Goal: Task Accomplishment & Management: Complete application form

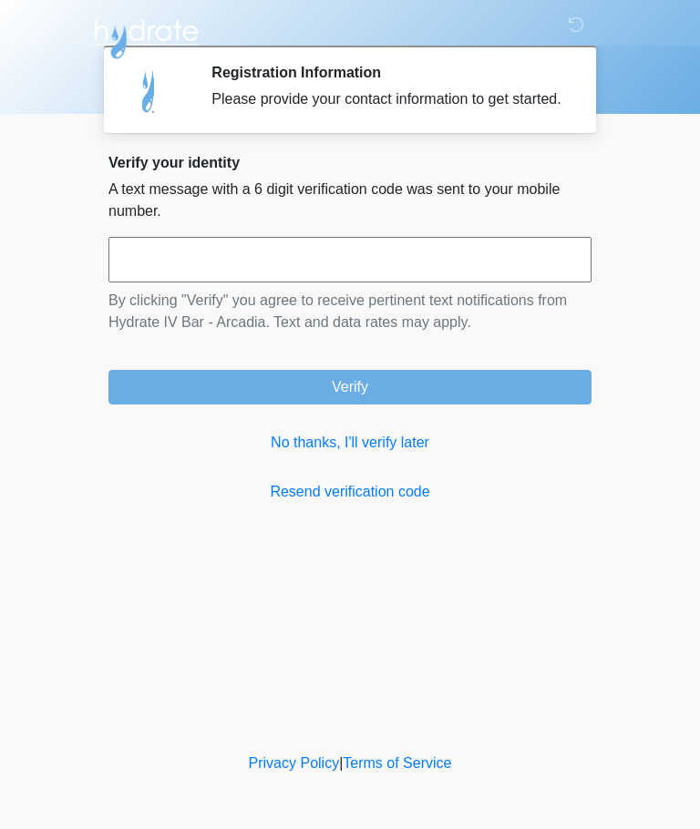
click at [143, 277] on input "text" at bounding box center [349, 260] width 483 height 46
type input "******"
click at [452, 405] on button "Verify" at bounding box center [349, 387] width 483 height 35
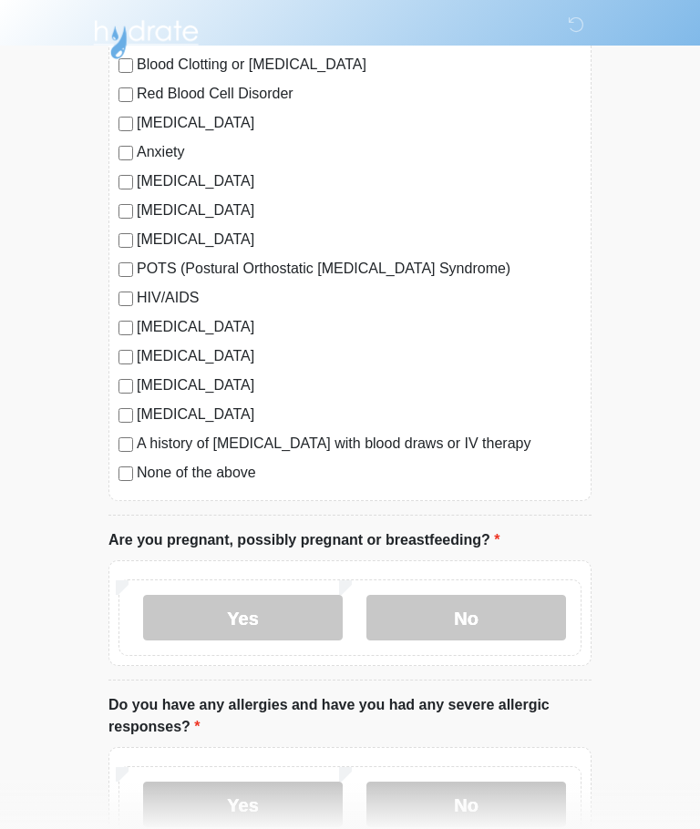
scroll to position [296, 0]
click at [518, 617] on label "No" at bounding box center [466, 619] width 200 height 46
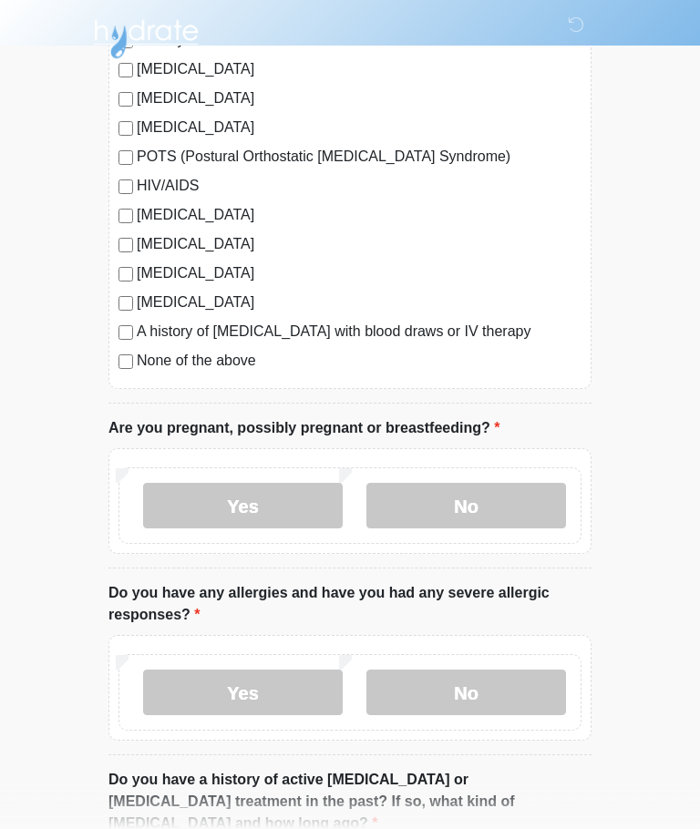
scroll to position [409, 0]
click at [541, 688] on label "No" at bounding box center [466, 693] width 200 height 46
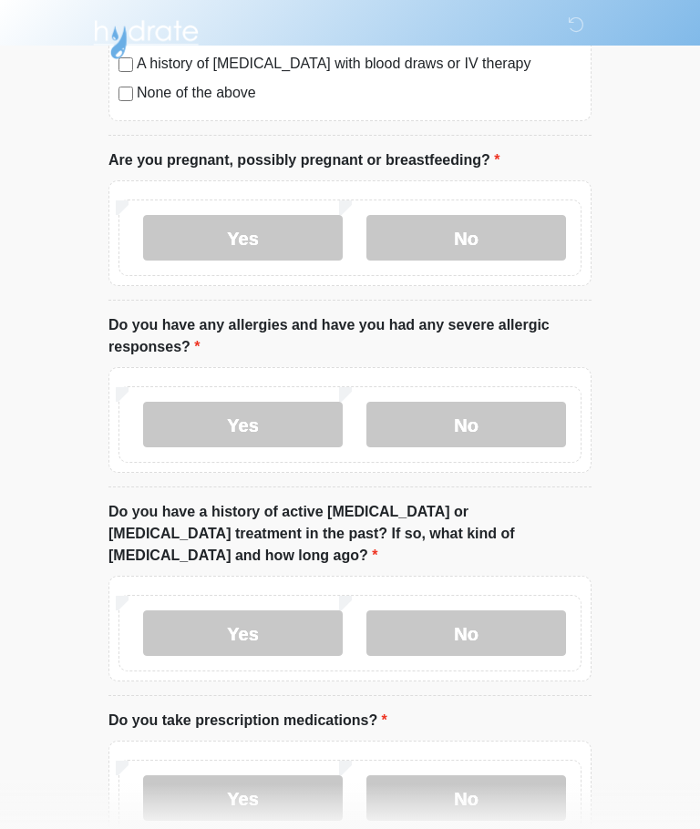
scroll to position [706, 0]
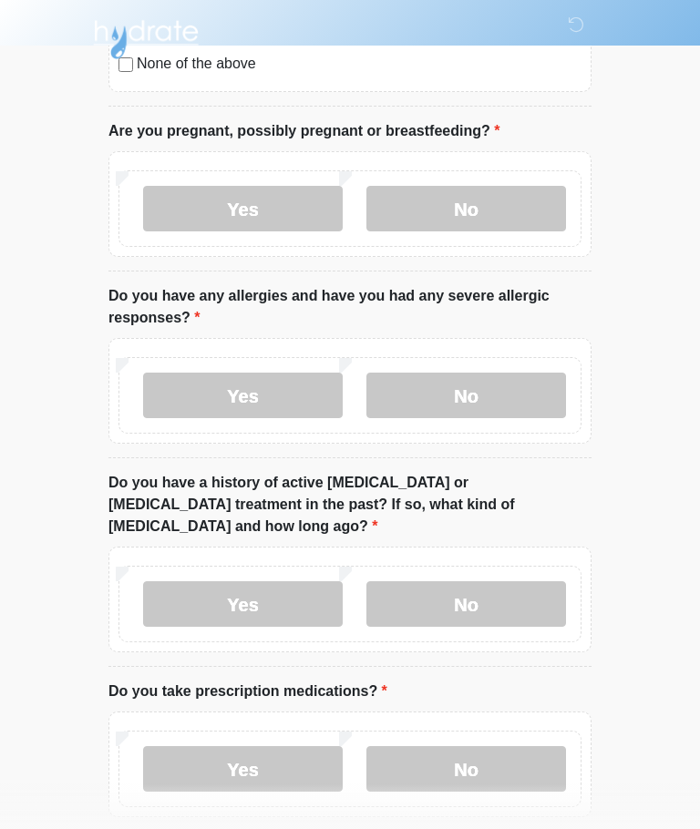
click at [525, 581] on label "No" at bounding box center [466, 604] width 200 height 46
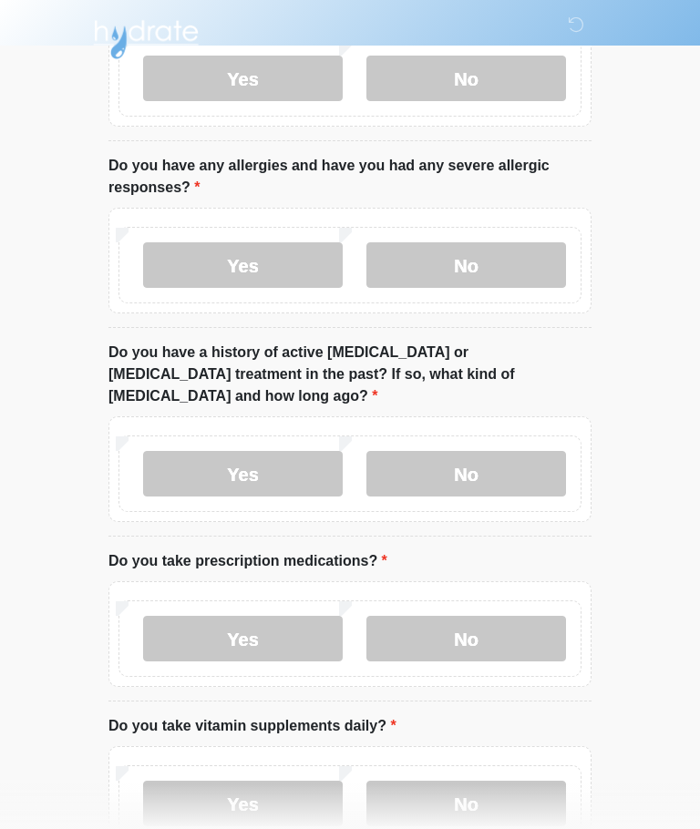
scroll to position [842, 0]
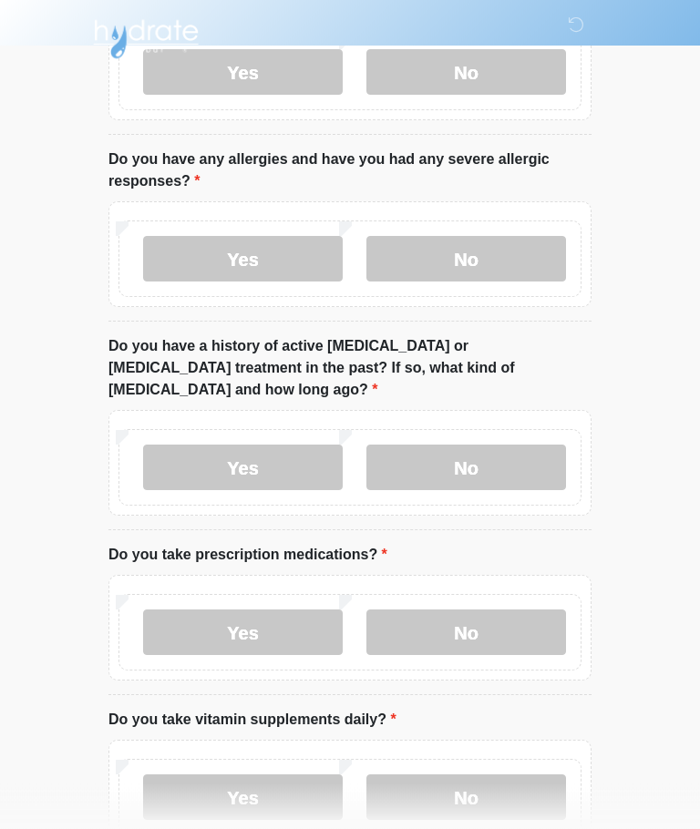
click at [195, 610] on label "Yes" at bounding box center [243, 633] width 200 height 46
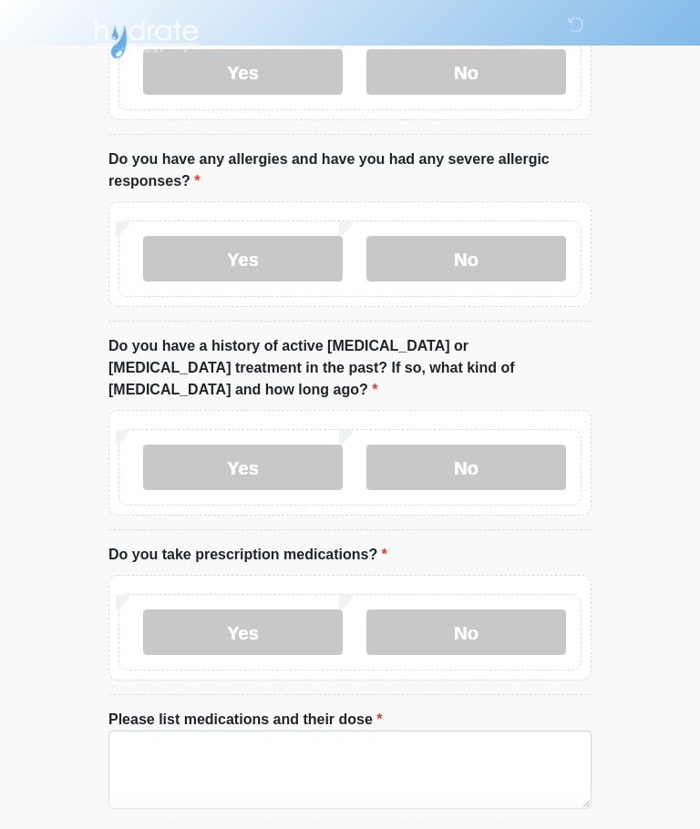
scroll to position [843, 0]
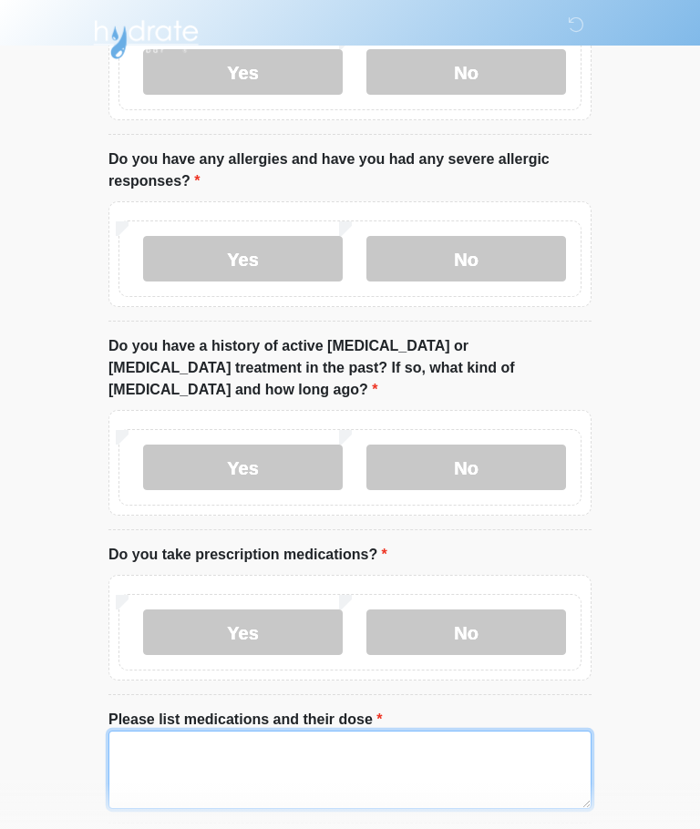
click at [507, 749] on textarea "Please list medications and their dose" at bounding box center [349, 770] width 483 height 78
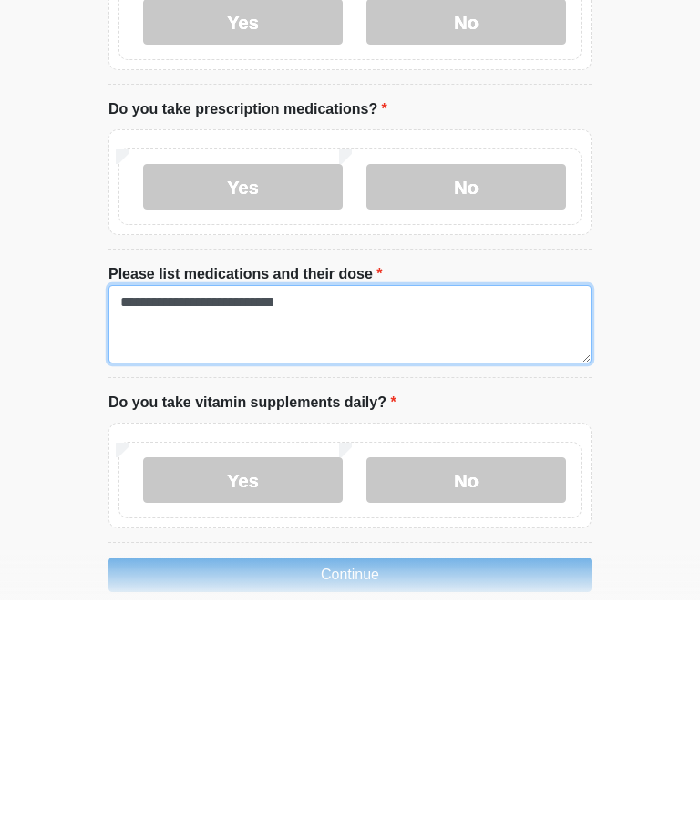
type textarea "**********"
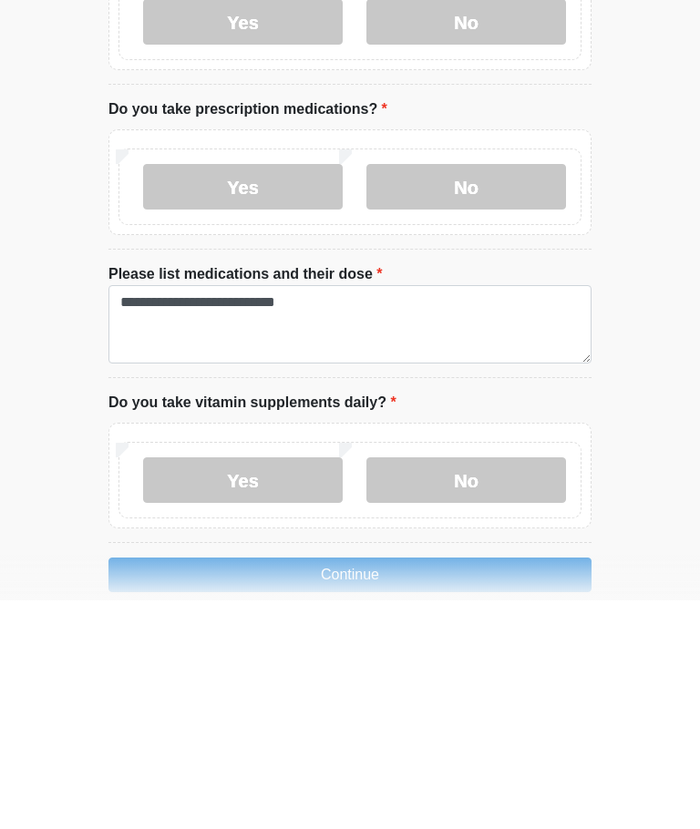
click at [530, 686] on label "No" at bounding box center [466, 709] width 200 height 46
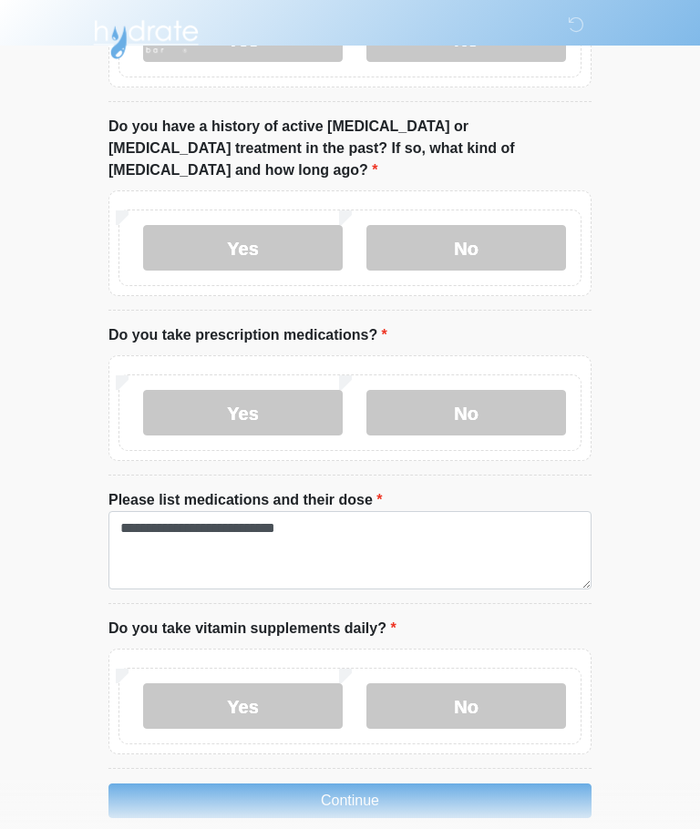
click at [510, 784] on button "Continue" at bounding box center [349, 801] width 483 height 35
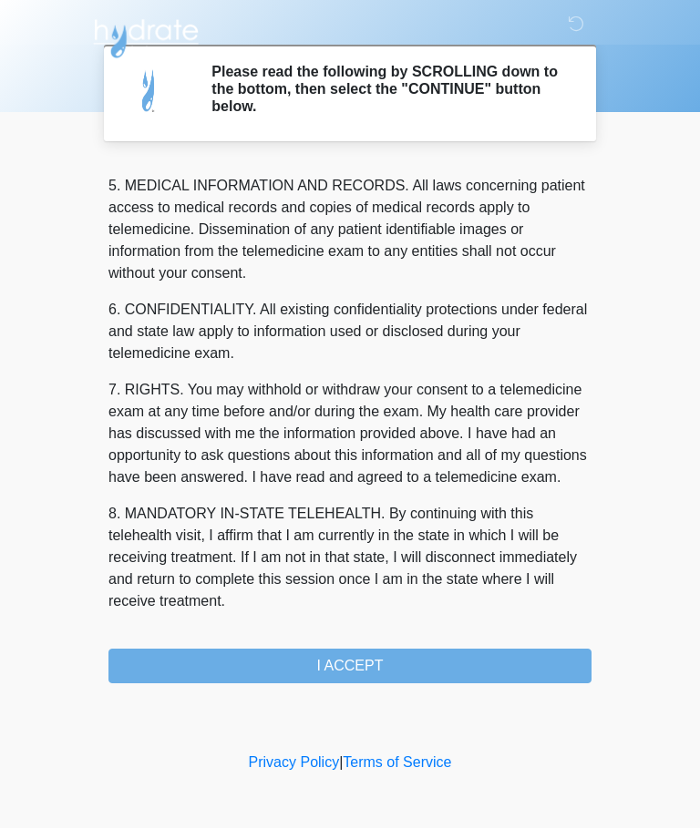
scroll to position [592, 0]
click at [454, 665] on button "I ACCEPT" at bounding box center [349, 667] width 483 height 35
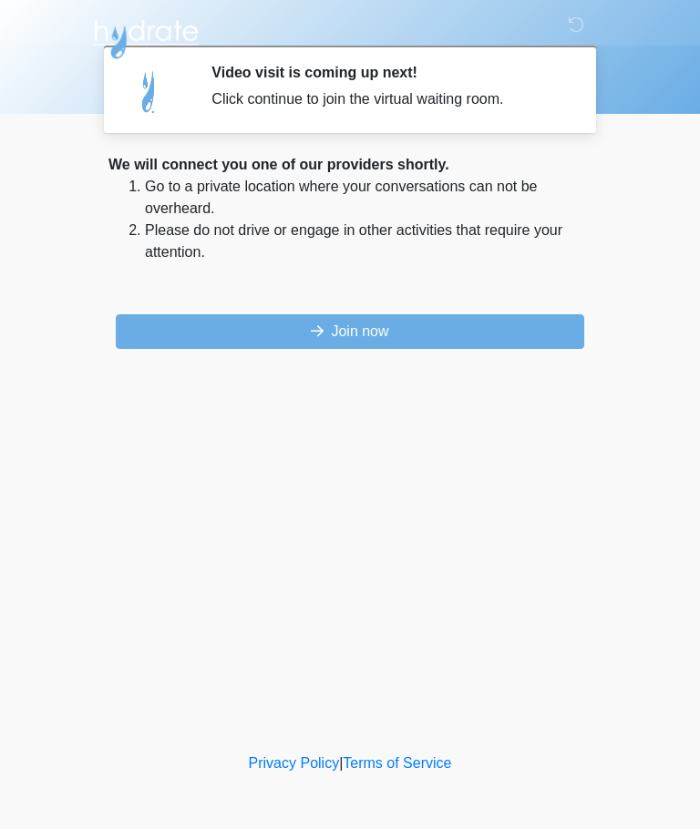
click at [483, 340] on button "Join now" at bounding box center [350, 331] width 468 height 35
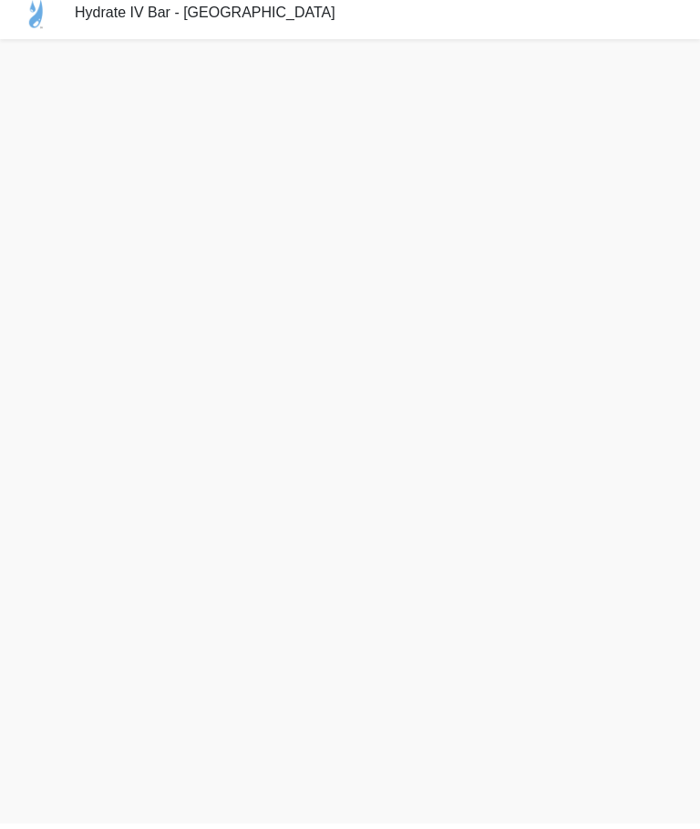
scroll to position [5, 0]
